Goal: Information Seeking & Learning: Check status

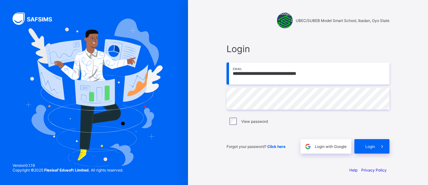
type input "**********"
click at [366, 147] on span "Login" at bounding box center [371, 146] width 10 height 5
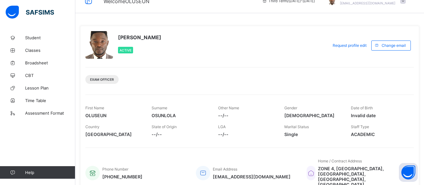
scroll to position [13, 0]
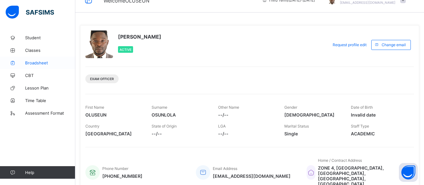
click at [32, 63] on span "Broadsheet" at bounding box center [50, 62] width 50 height 5
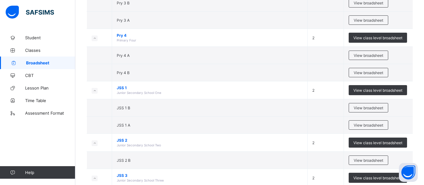
scroll to position [389, 0]
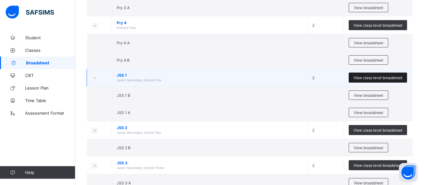
click at [380, 78] on span "View class level broadsheet" at bounding box center [377, 77] width 49 height 5
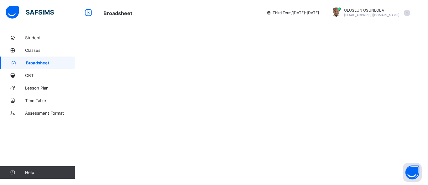
click at [380, 78] on div at bounding box center [251, 92] width 353 height 185
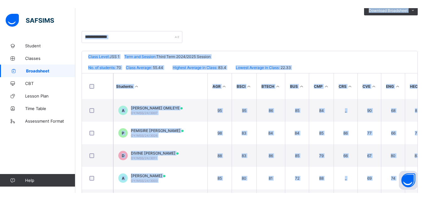
scroll to position [125, 0]
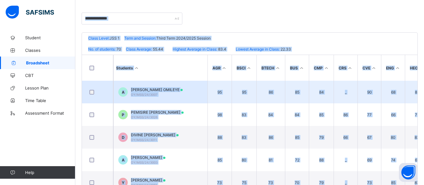
click at [180, 92] on div "[PERSON_NAME] OMILEYE OY/MSS/24/3007" at bounding box center [157, 91] width 52 height 9
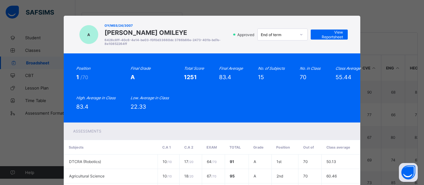
click at [387, 14] on div "A OY/MSS/24/3007 AZEEMOH OLUWAKEMI OMILEYE 6428c8ff-40c6-4e14-be03-f0f0d33660dc…" at bounding box center [212, 92] width 424 height 185
click at [25, 64] on div "A OY/MSS/24/3007 AZEEMOH OLUWAKEMI OMILEYE 6428c8ff-40c6-4e14-be03-f0f0d33660dc…" at bounding box center [212, 92] width 424 height 185
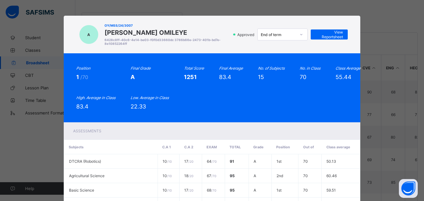
click at [413, 135] on div "A OY/MSS/24/3007 AZEEMOH OLUWAKEMI OMILEYE 6428c8ff-40c6-4e14-be03-f0f0d33660dc…" at bounding box center [212, 100] width 424 height 201
click at [16, 144] on div "A OY/MSS/24/3007 AZEEMOH OLUWAKEMI OMILEYE 6428c8ff-40c6-4e14-be03-f0f0d33660dc…" at bounding box center [212, 100] width 424 height 201
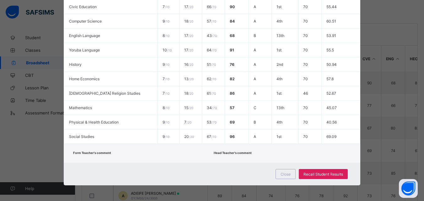
scroll to position [149, 0]
click at [294, 174] on div "Close" at bounding box center [285, 174] width 20 height 10
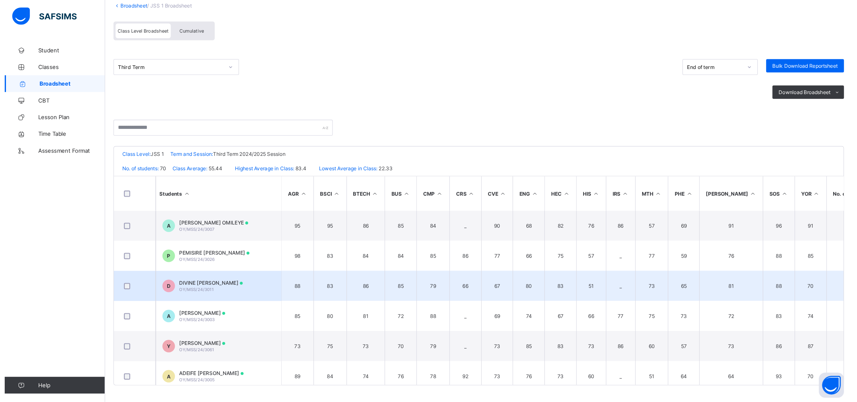
scroll to position [0, 0]
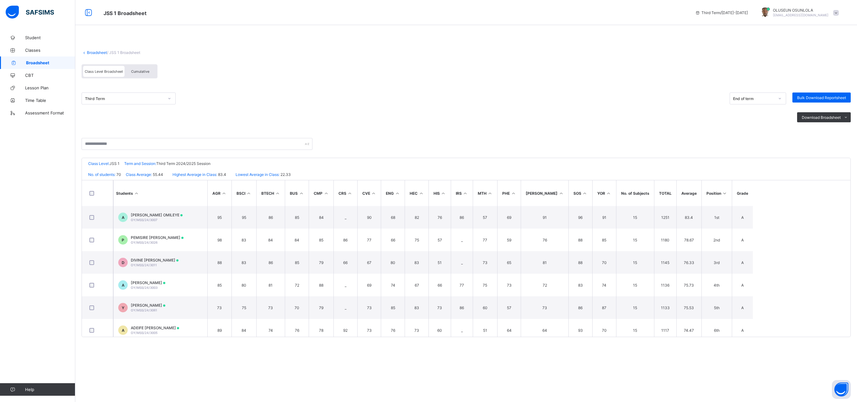
click at [147, 73] on div "Cumulative" at bounding box center [140, 71] width 31 height 11
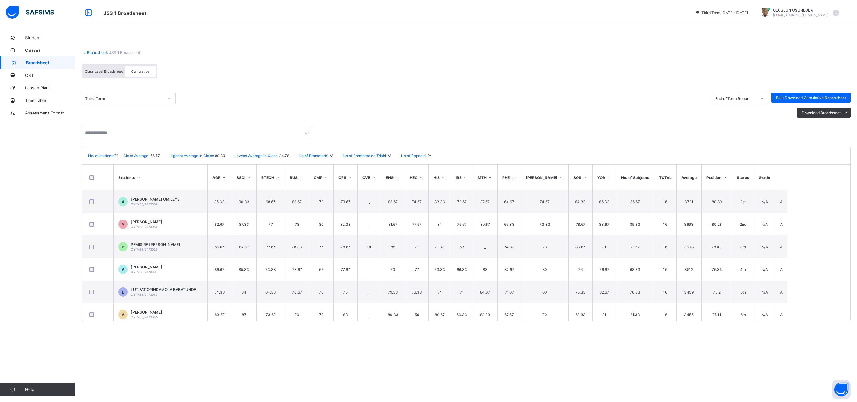
click at [423, 184] on div "Broadsheet / JSS 1 Broadsheet Class Level Broadsheet Cumulative Third Term End …" at bounding box center [466, 182] width 782 height 303
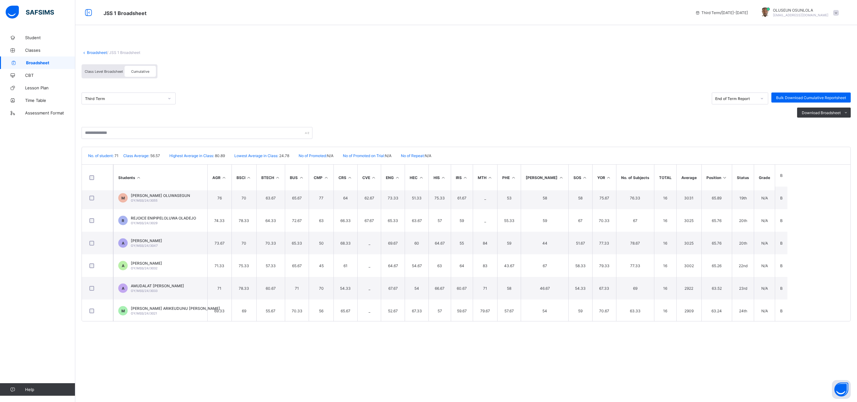
click at [423, 184] on div "UBEC/SUBEB Model Smart School, [GEOGRAPHIC_DATA], Oyo State Date: [DATE] 11:32:…" at bounding box center [466, 234] width 769 height 175
click at [423, 184] on div "Students AGR BSCI BTECH BUS CMP CRS CVE ENG HEC HIS IRS MTH PHE [PERSON_NAME] S…" at bounding box center [466, 242] width 768 height 157
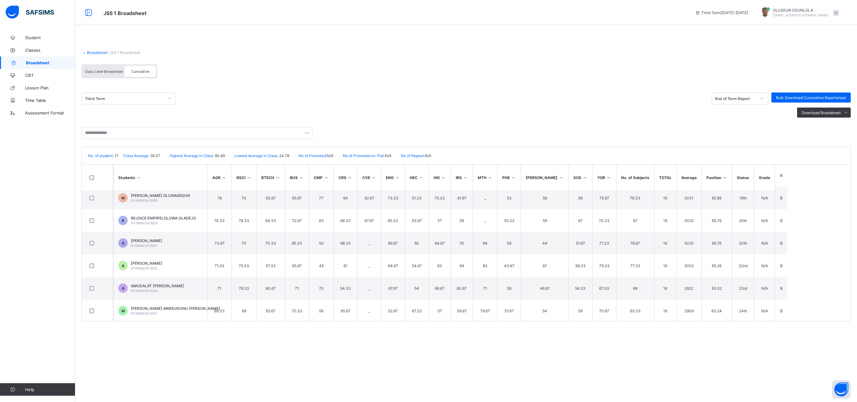
click at [423, 184] on div "Students AGR BSCI BTECH BUS CMP CRS CVE ENG HEC HIS IRS MTH PHE [PERSON_NAME] S…" at bounding box center [466, 242] width 768 height 157
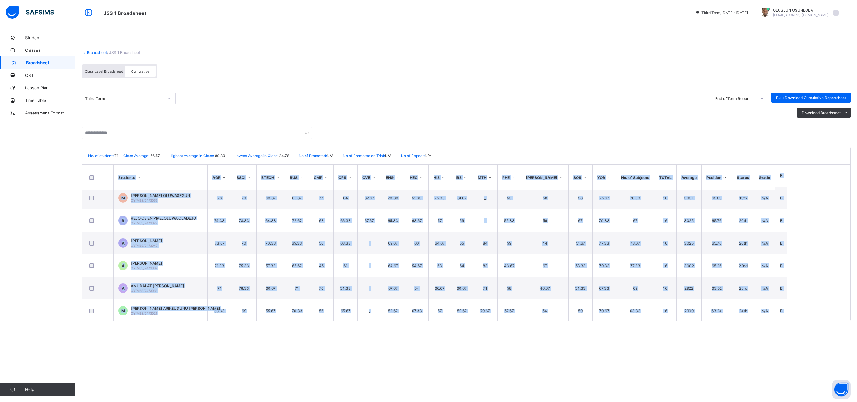
click at [423, 184] on div "Students AGR BSCI BTECH BUS CMP CRS CVE ENG HEC HIS IRS MTH PHE [PERSON_NAME] S…" at bounding box center [466, 242] width 768 height 157
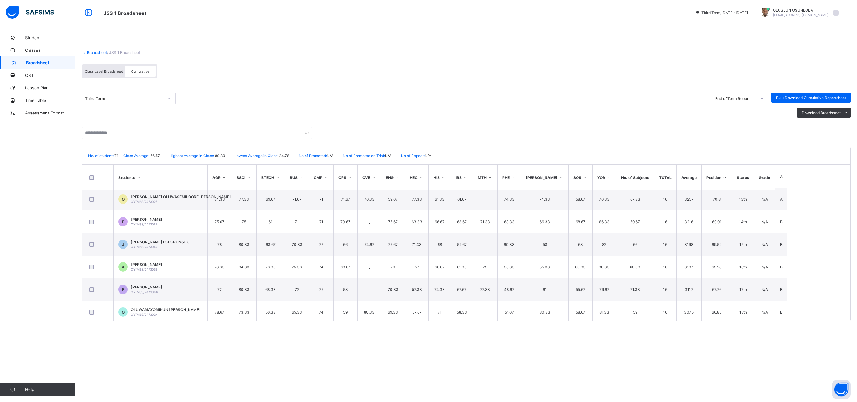
click at [423, 55] on div "Broadsheet / JSS 1 Broadsheet Class Level Broadsheet Cumulative Third Term End …" at bounding box center [466, 182] width 782 height 303
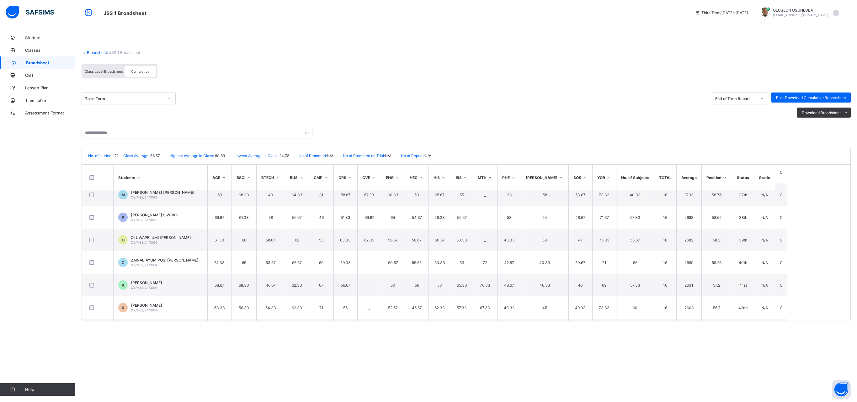
click at [423, 184] on div "Students AGR BSCI BTECH BUS CMP CRS CVE ENG HEC HIS IRS MTH PHE [PERSON_NAME] S…" at bounding box center [466, 242] width 768 height 157
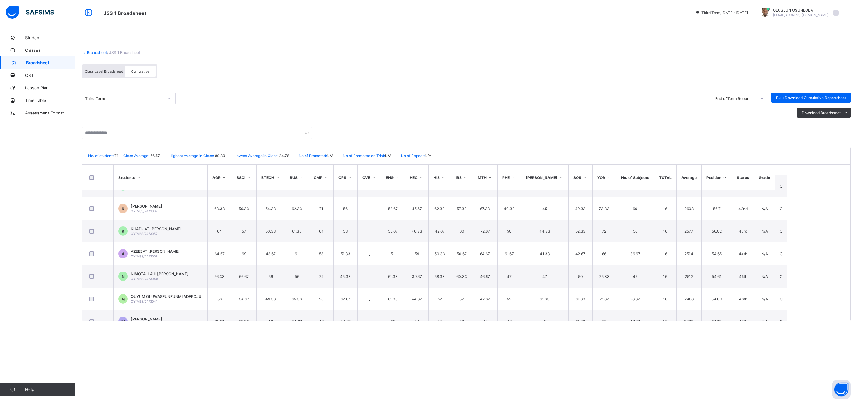
scroll to position [957, 0]
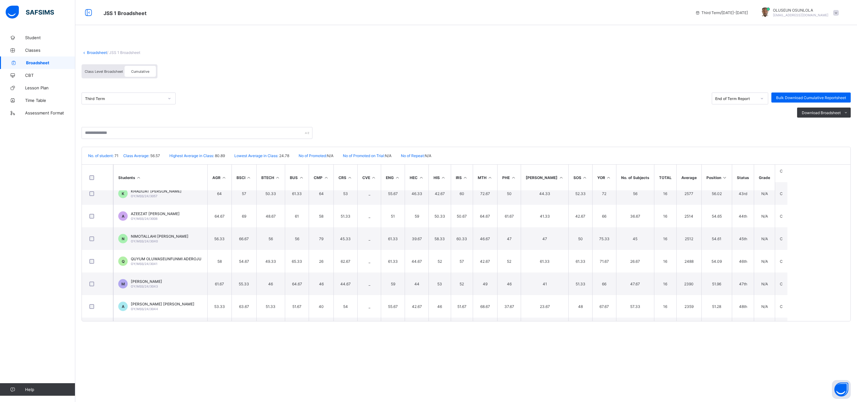
click at [423, 184] on div "Students AGR BSCI BTECH BUS CMP CRS CVE ENG HEC HIS IRS MTH PHE [PERSON_NAME] S…" at bounding box center [466, 242] width 768 height 157
click at [423, 184] on div "UBEC/SUBEB Model Smart School, [GEOGRAPHIC_DATA], Oyo State Date: [DATE] 11:32:…" at bounding box center [466, 234] width 769 height 175
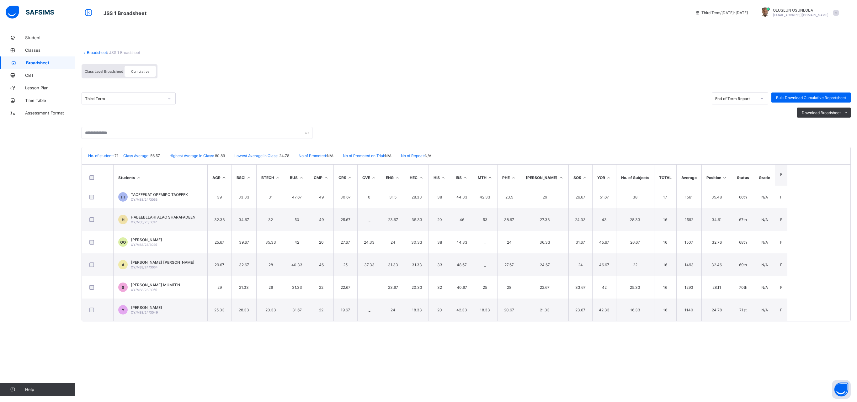
click at [423, 168] on div "Students AGR BSCI BTECH BUS CMP CRS CVE ENG HEC HIS IRS MTH PHE [PERSON_NAME] S…" at bounding box center [466, 242] width 768 height 157
click at [423, 169] on div "UBEC/SUBEB Model Smart School, [GEOGRAPHIC_DATA], Oyo State Date: [DATE] 11:32:…" at bounding box center [466, 234] width 769 height 175
click at [423, 170] on div "Students AGR BSCI BTECH BUS CMP CRS CVE ENG HEC HIS IRS MTH PHE [PERSON_NAME] S…" at bounding box center [466, 242] width 768 height 157
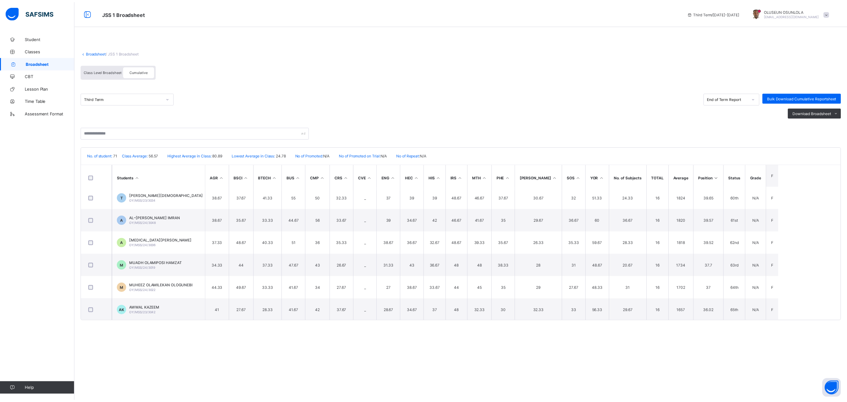
scroll to position [1199, 0]
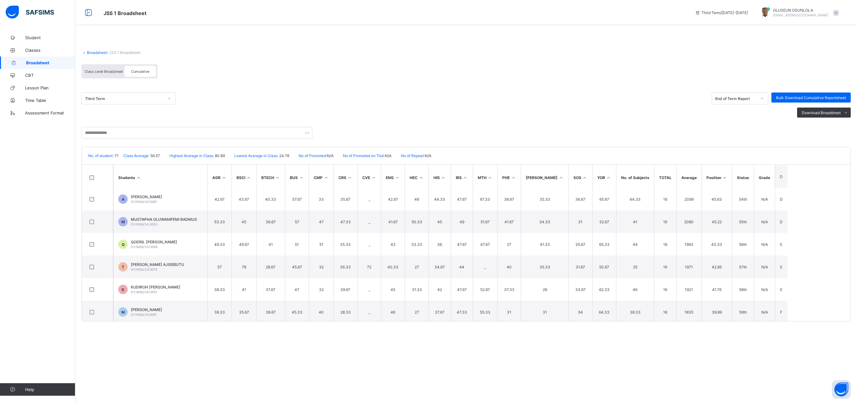
click at [38, 60] on span "Broadsheet" at bounding box center [50, 62] width 49 height 5
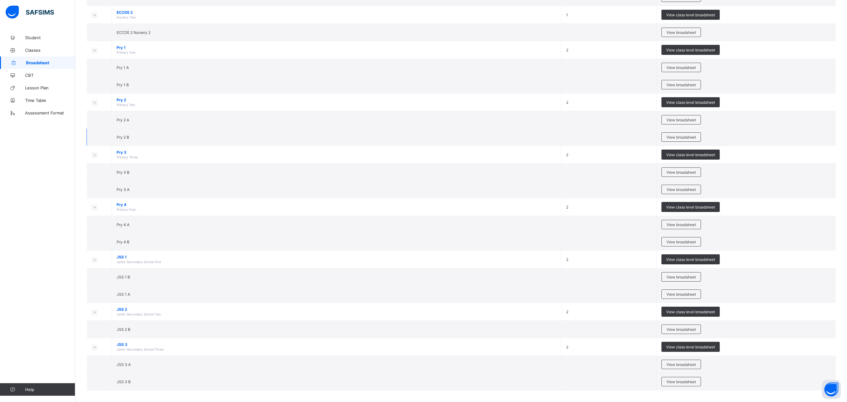
scroll to position [221, 0]
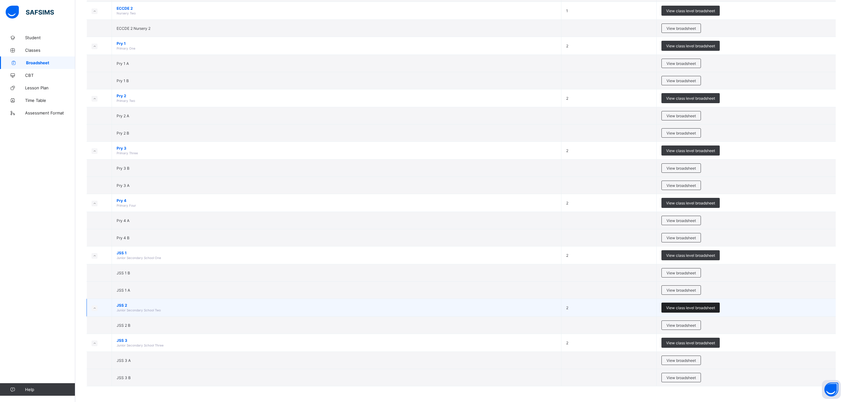
click at [423, 184] on span "View class level broadsheet" at bounding box center [691, 307] width 49 height 5
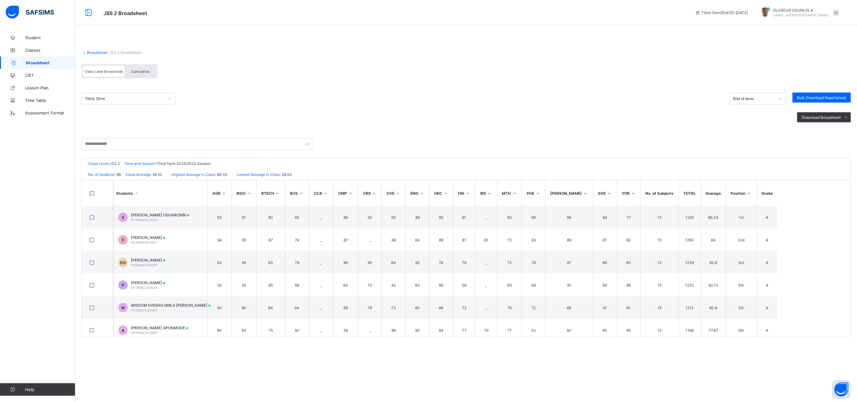
click at [146, 73] on span "Cumulative" at bounding box center [140, 71] width 18 height 4
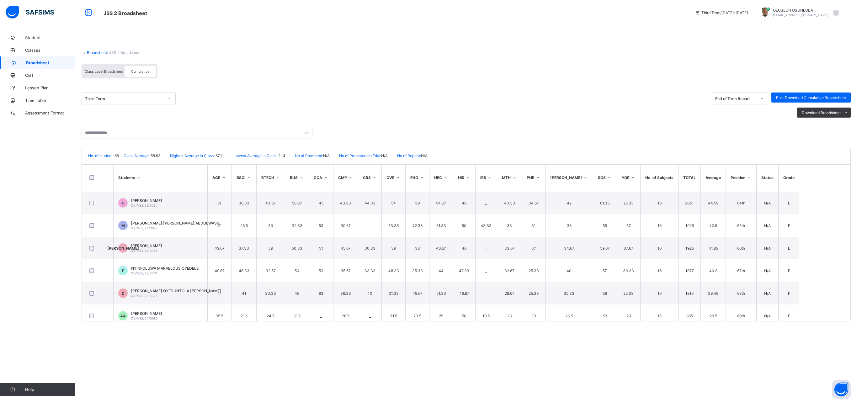
scroll to position [1405, 0]
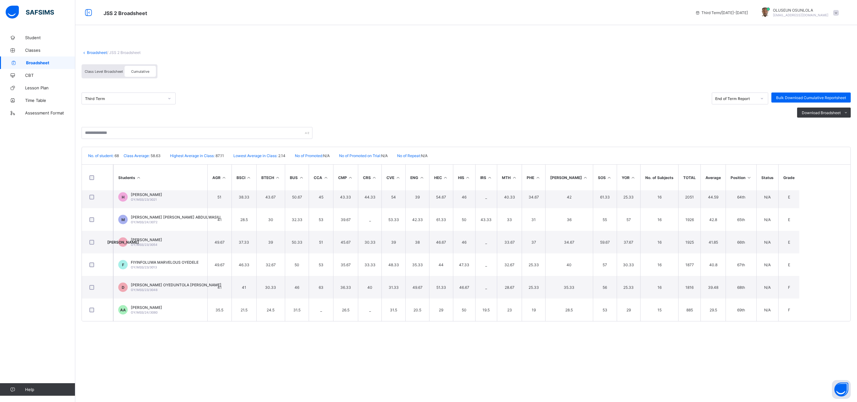
click at [423, 174] on div "Students AGR BSCI BTECH BUS CCA CMP CRS CVE ENG HEC HIS IRS MTH PHE [PERSON_NAM…" at bounding box center [466, 242] width 768 height 157
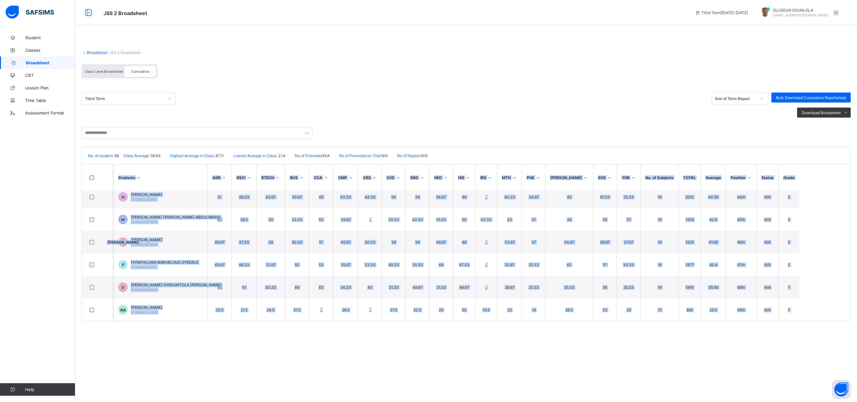
click at [423, 174] on div "Students AGR BSCI BTECH BUS CCA CMP CRS CVE ENG HEC HIS IRS MTH PHE [PERSON_NAM…" at bounding box center [466, 242] width 768 height 157
click at [423, 173] on div "Students AGR BSCI BTECH BUS CCA CMP CRS CVE ENG HEC HIS IRS MTH PHE [PERSON_NAM…" at bounding box center [466, 242] width 768 height 157
